Goal: Task Accomplishment & Management: Use online tool/utility

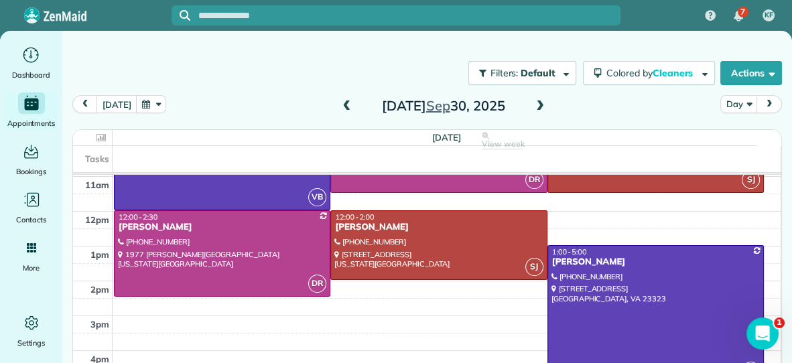
scroll to position [181, 0]
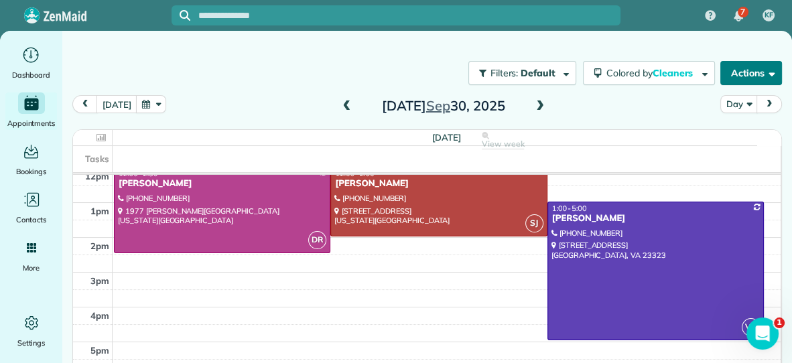
click at [730, 66] on button "Actions" at bounding box center [751, 73] width 62 height 24
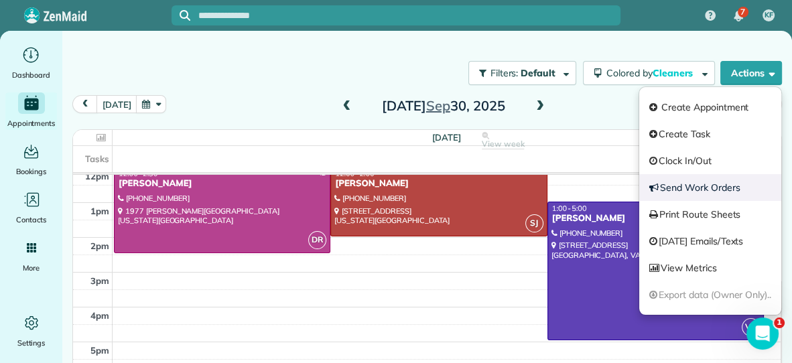
click at [698, 183] on link "Send Work Orders" at bounding box center [710, 187] width 142 height 27
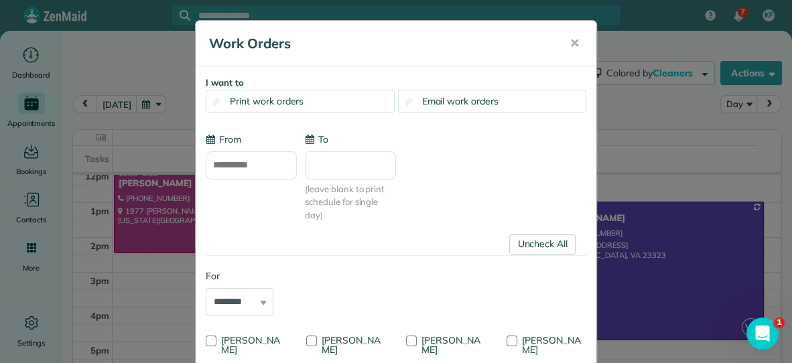
type input "**********"
click at [493, 99] on span "Email work orders" at bounding box center [460, 101] width 76 height 12
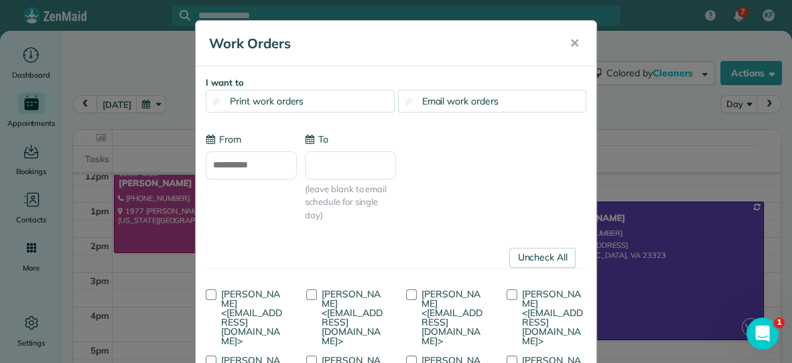
click at [365, 170] on input "To" at bounding box center [350, 165] width 91 height 28
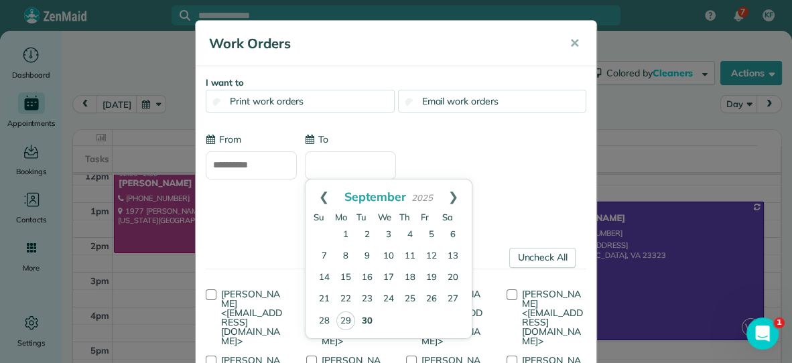
click at [367, 318] on link "30" at bounding box center [366, 321] width 21 height 21
type input "**********"
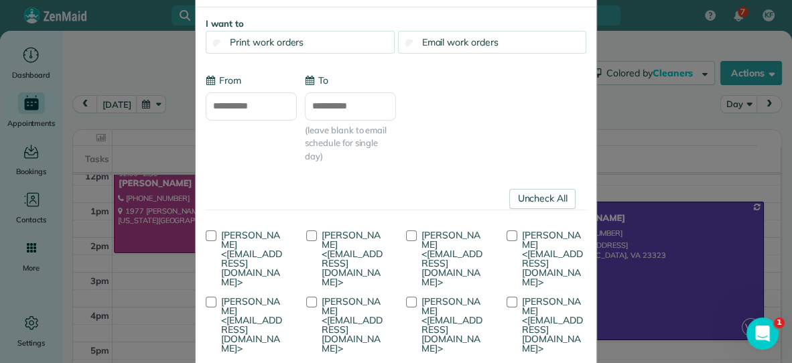
scroll to position [173, 0]
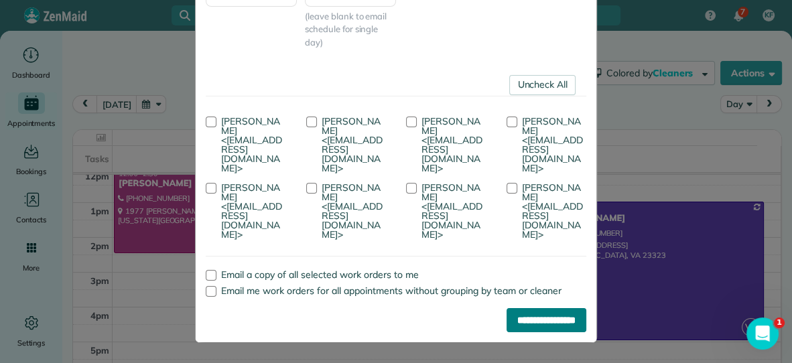
click at [558, 319] on input "**********" at bounding box center [547, 320] width 80 height 24
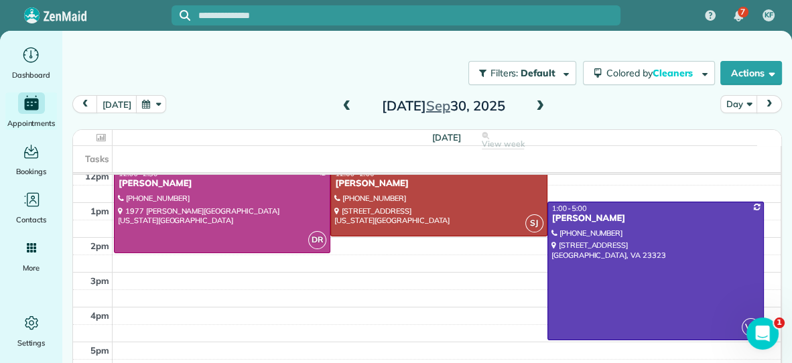
click at [543, 107] on span at bounding box center [540, 107] width 15 height 12
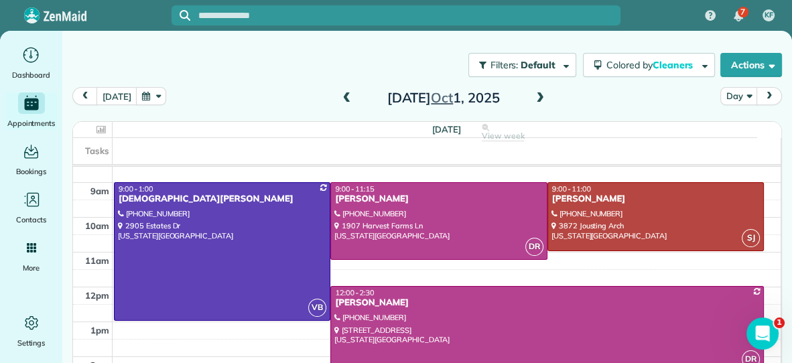
scroll to position [0, 0]
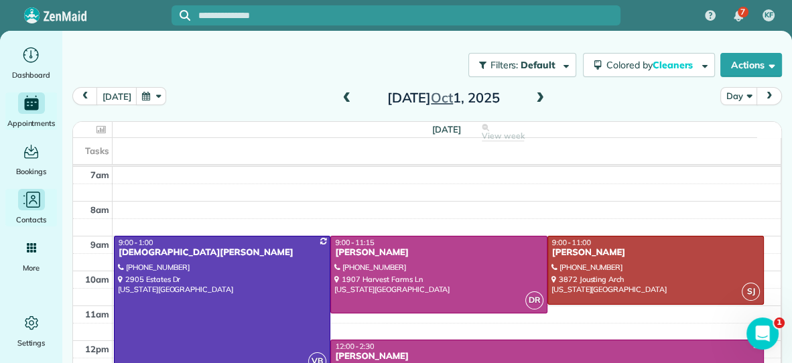
click at [39, 200] on icon "Main" at bounding box center [33, 200] width 14 height 16
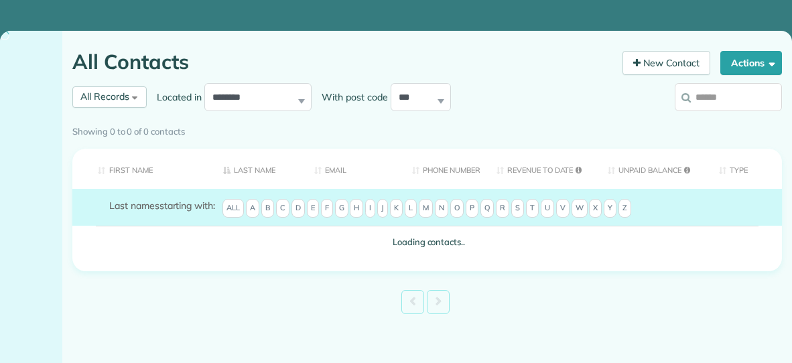
click at [720, 120] on div "Showing 0 to 0 of 0 contacts" at bounding box center [427, 129] width 710 height 19
click at [714, 120] on div "Showing 0 to 0 of 0 contacts" at bounding box center [427, 132] width 730 height 24
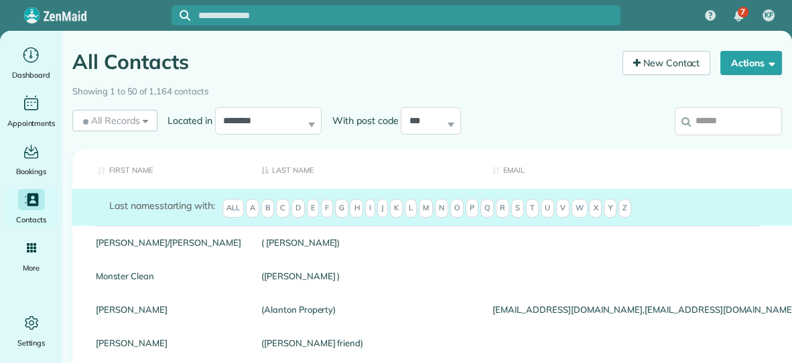
click at [708, 123] on input "search" at bounding box center [728, 121] width 107 height 28
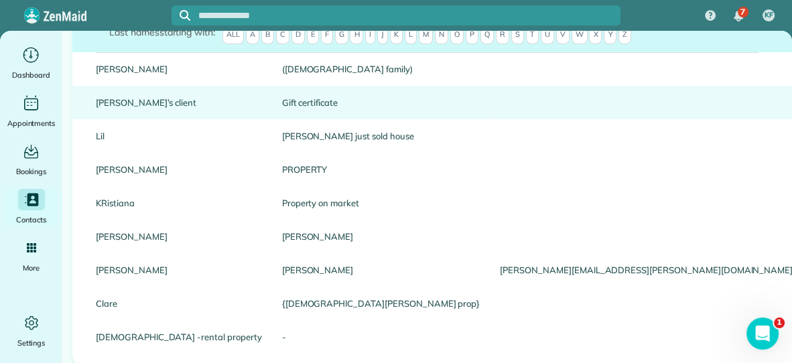
scroll to position [177, 0]
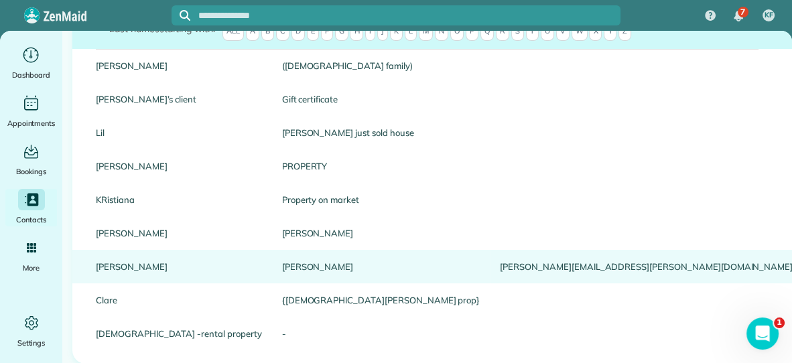
type input "*********"
click at [282, 264] on link "Wallace" at bounding box center [381, 266] width 198 height 9
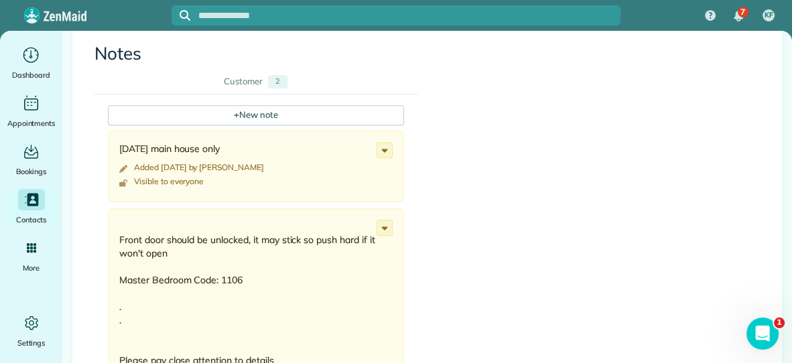
scroll to position [503, 0]
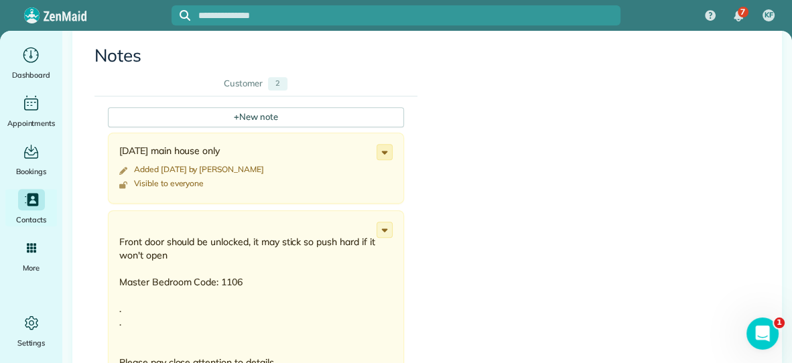
click at [387, 145] on icon at bounding box center [384, 152] width 15 height 15
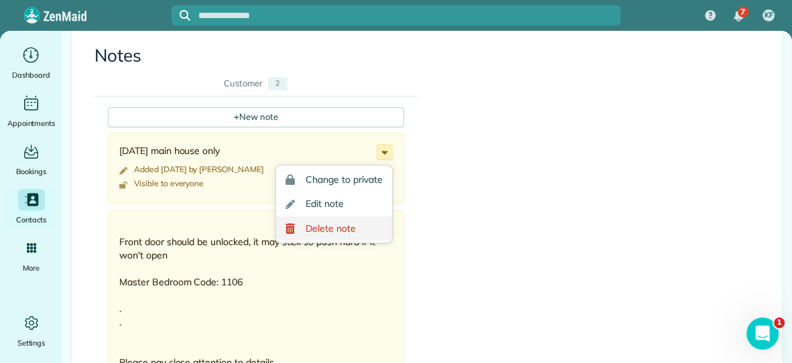
click at [342, 224] on span "Delete note" at bounding box center [331, 228] width 50 height 9
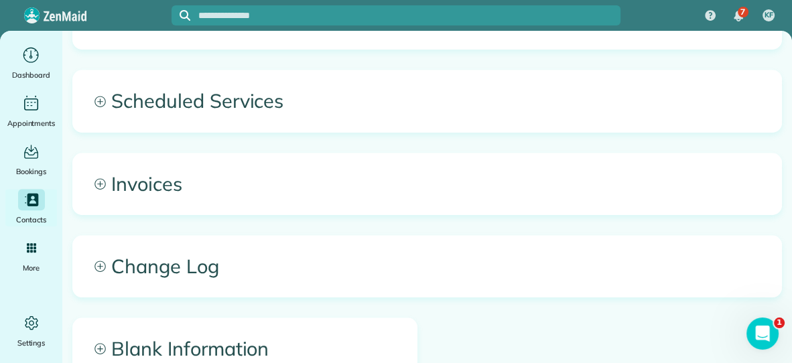
scroll to position [1010, 0]
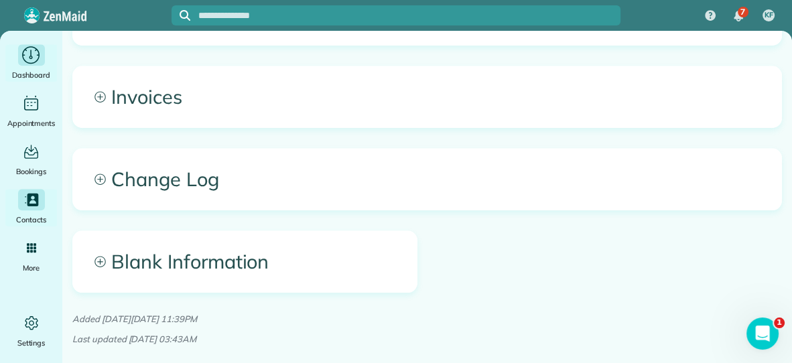
click at [36, 58] on icon "Main" at bounding box center [31, 55] width 21 height 20
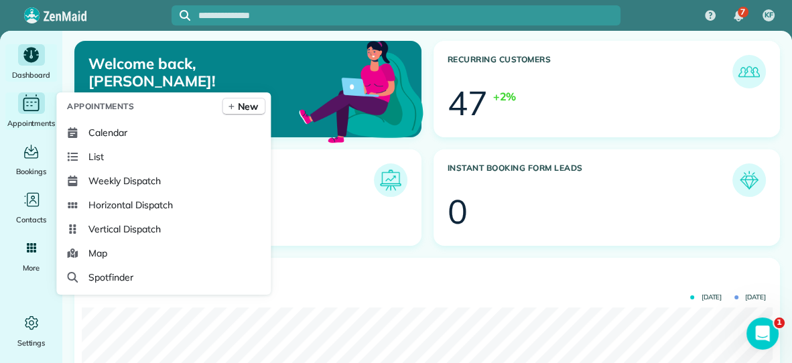
click at [38, 102] on icon "Main" at bounding box center [31, 104] width 16 height 13
